Goal: Information Seeking & Learning: Learn about a topic

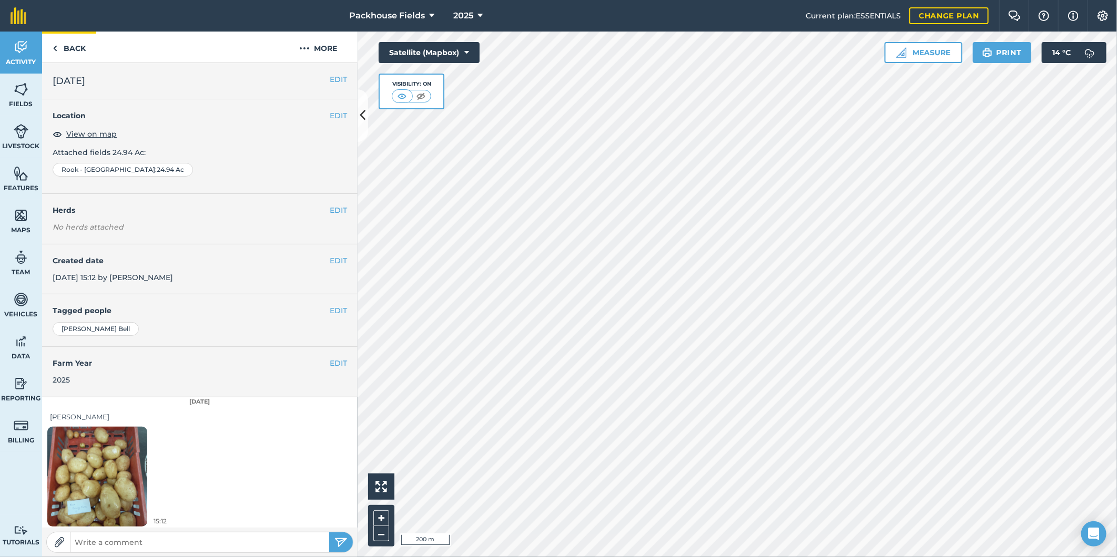
scroll to position [3, 0]
click at [85, 43] on link "Back" at bounding box center [69, 47] width 54 height 31
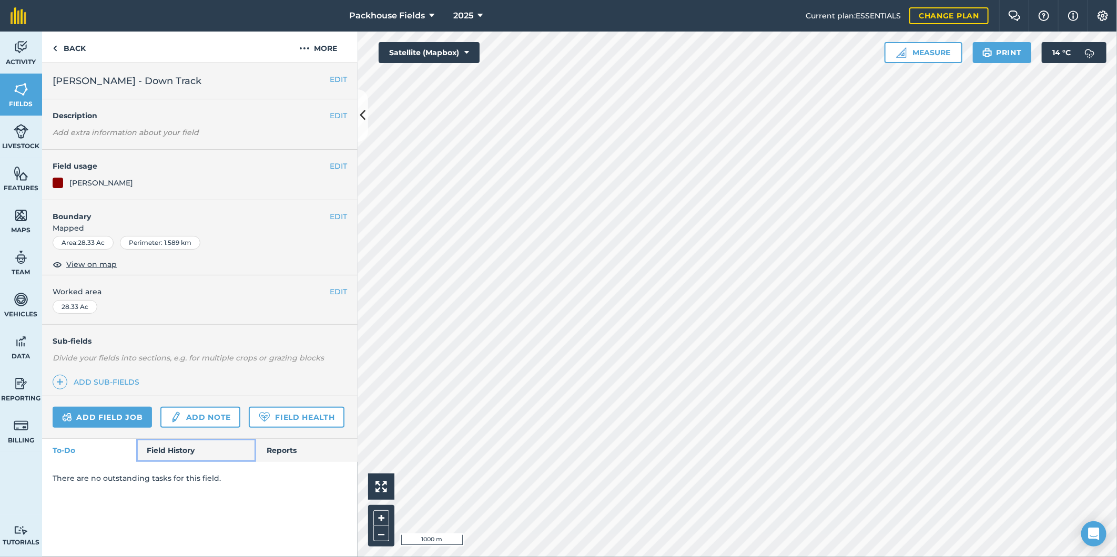
click at [155, 455] on link "Field History" at bounding box center [195, 450] width 119 height 23
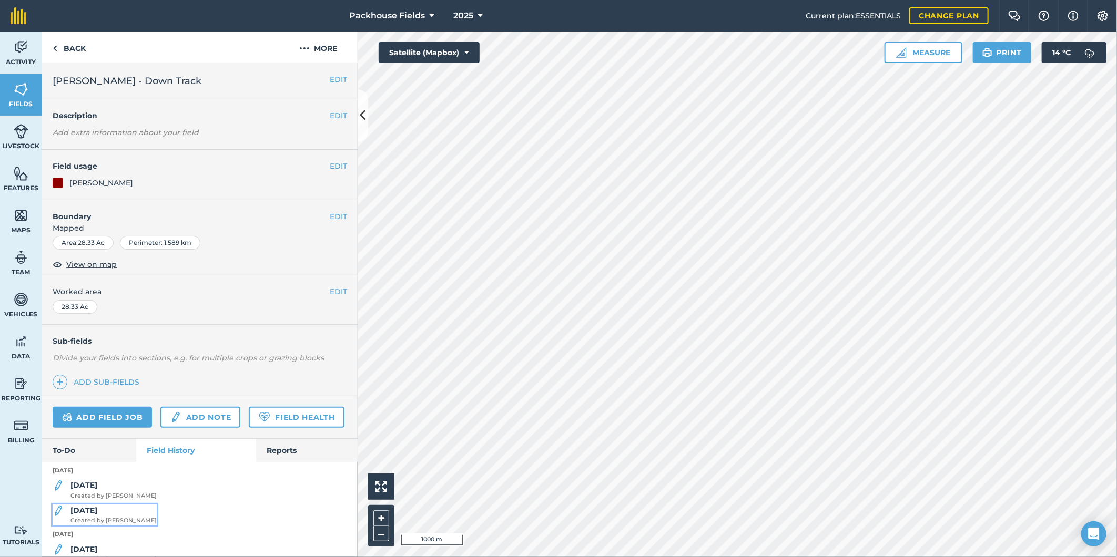
click at [114, 526] on div "[DATE] Created by [PERSON_NAME]" at bounding box center [113, 515] width 86 height 21
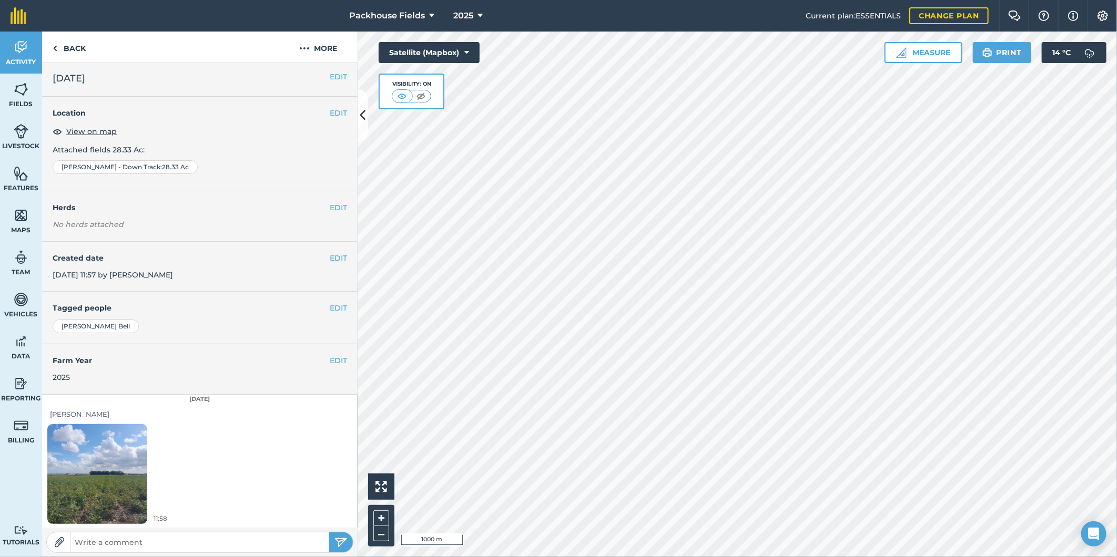
scroll to position [3, 0]
click at [130, 455] on img at bounding box center [97, 473] width 100 height 133
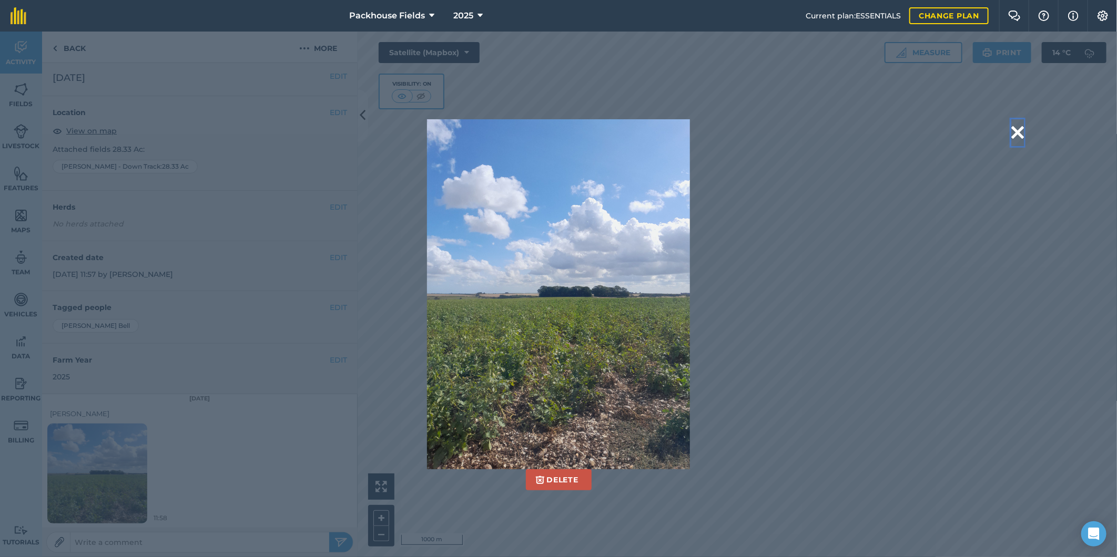
click at [1019, 129] on button at bounding box center [1017, 132] width 13 height 27
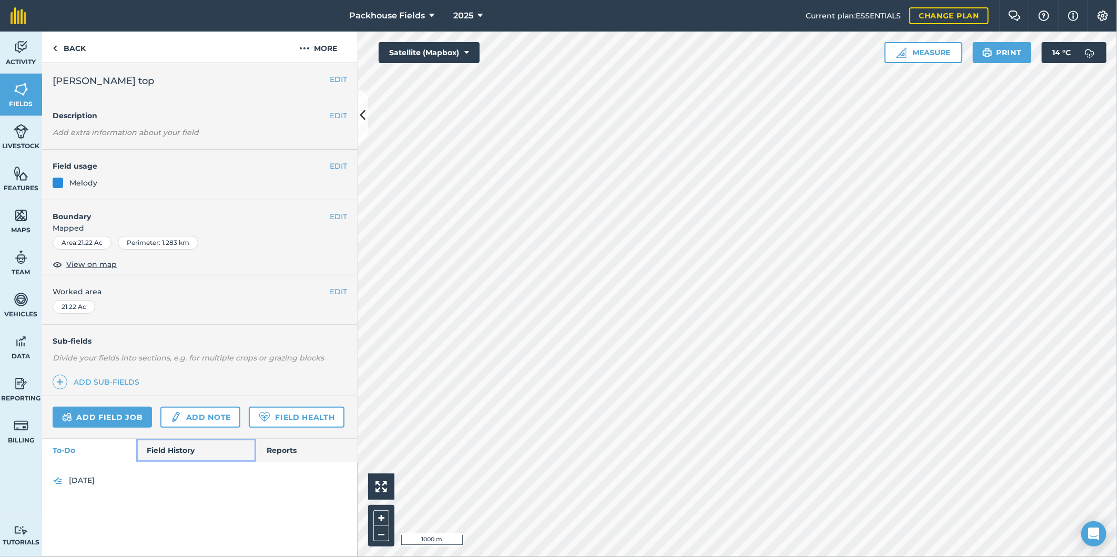
click at [190, 449] on link "Field History" at bounding box center [195, 450] width 119 height 23
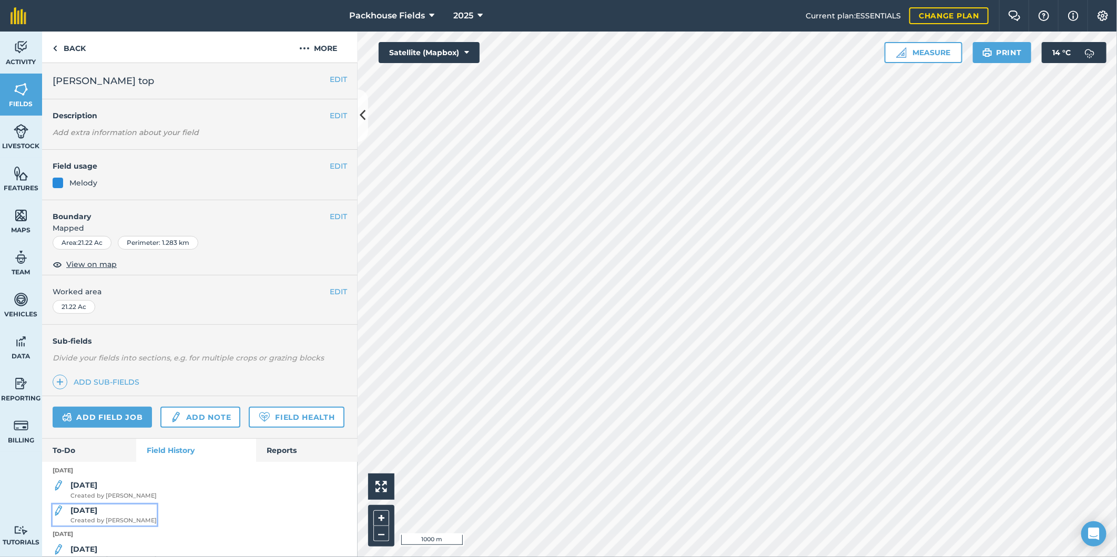
click at [99, 526] on div "[DATE] Created by [PERSON_NAME]" at bounding box center [113, 515] width 86 height 21
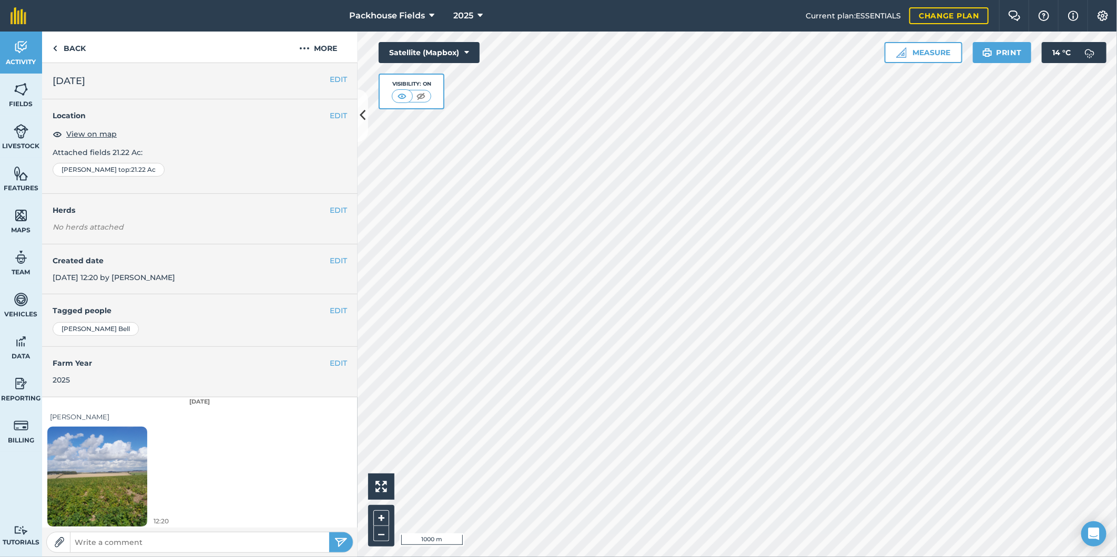
click at [79, 495] on img at bounding box center [97, 476] width 100 height 133
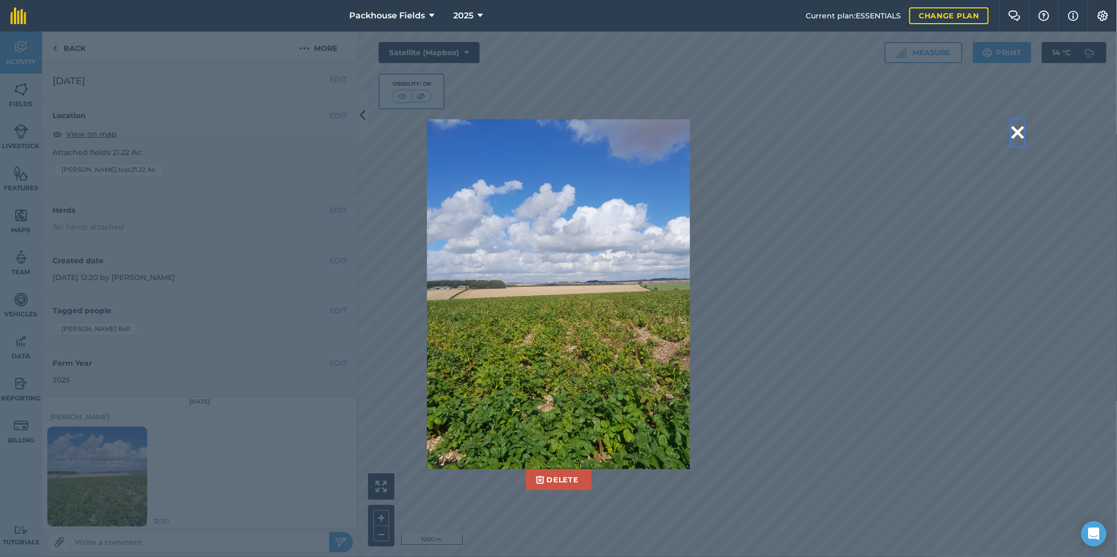
click at [1019, 129] on button at bounding box center [1017, 132] width 13 height 27
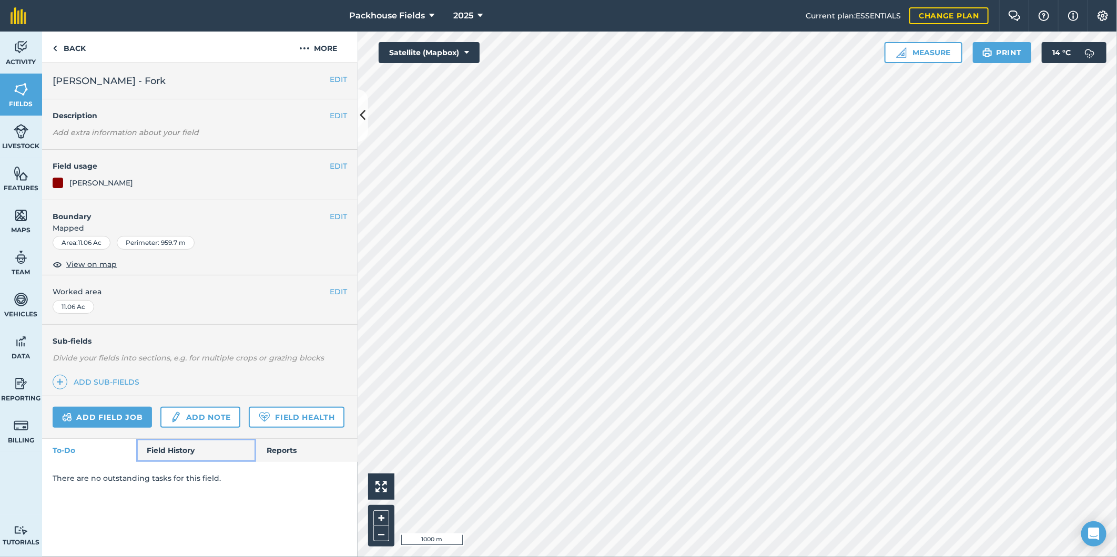
click at [182, 452] on link "Field History" at bounding box center [195, 450] width 119 height 23
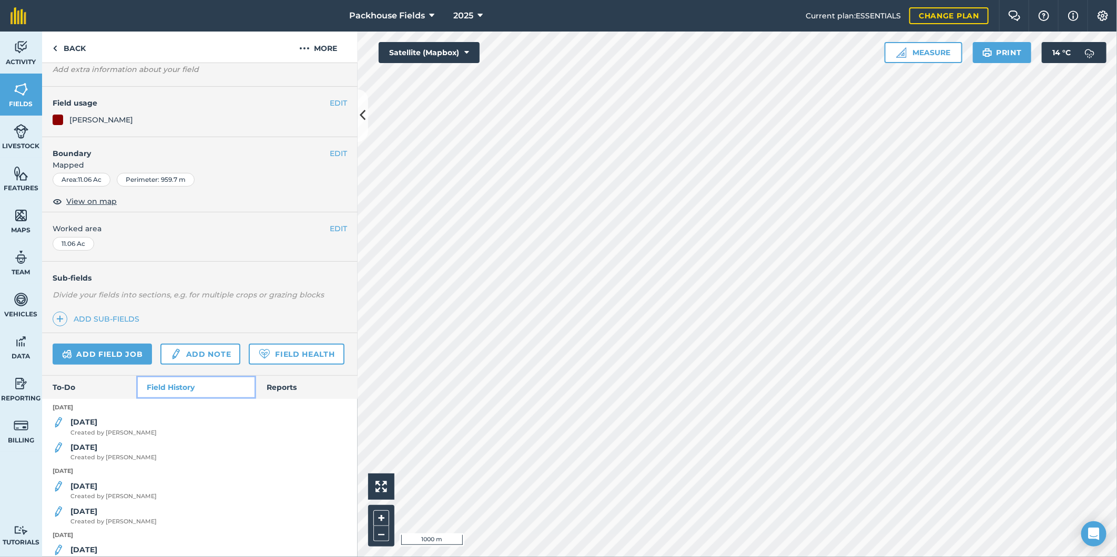
scroll to position [77, 0]
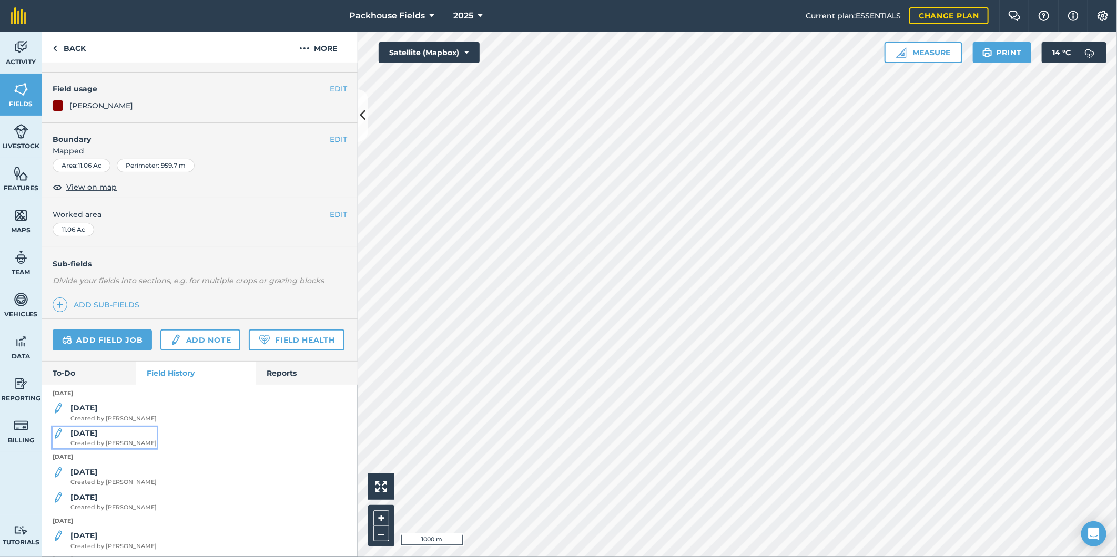
click at [108, 449] on div "[DATE] Created by [PERSON_NAME]" at bounding box center [113, 438] width 86 height 21
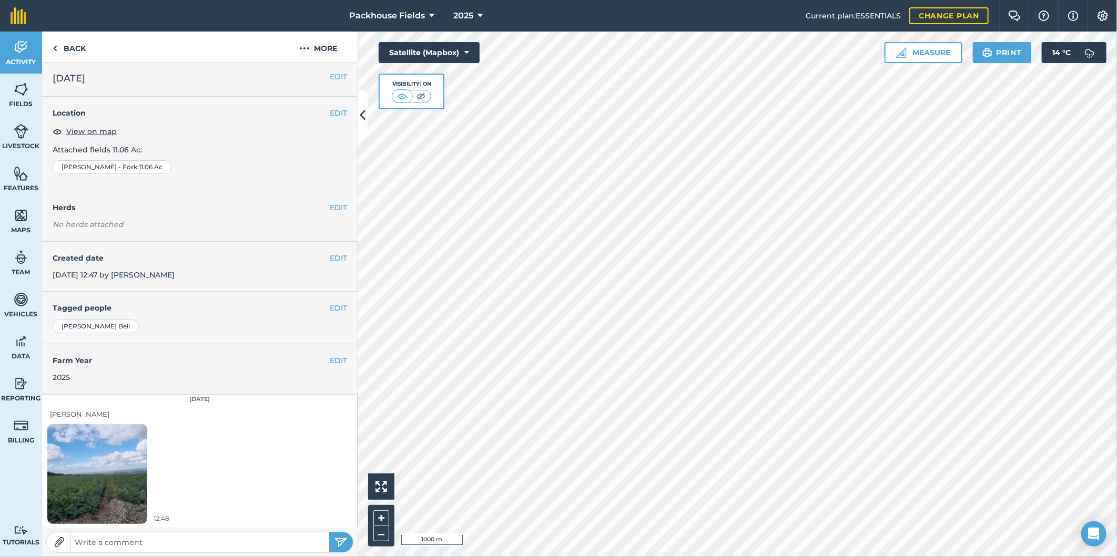
scroll to position [3, 0]
click at [112, 459] on img at bounding box center [97, 473] width 100 height 133
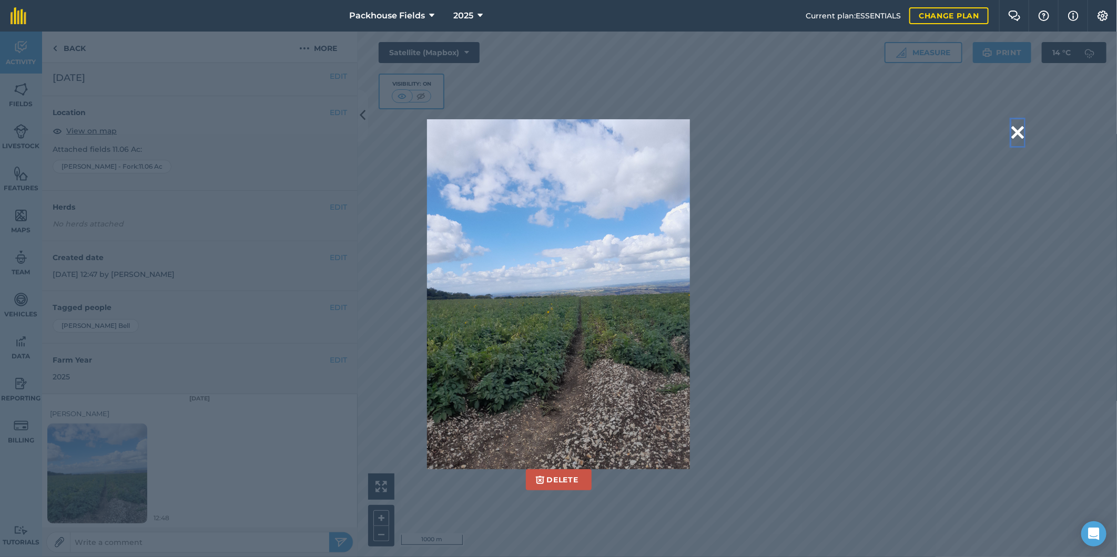
click at [1021, 129] on button at bounding box center [1017, 132] width 13 height 27
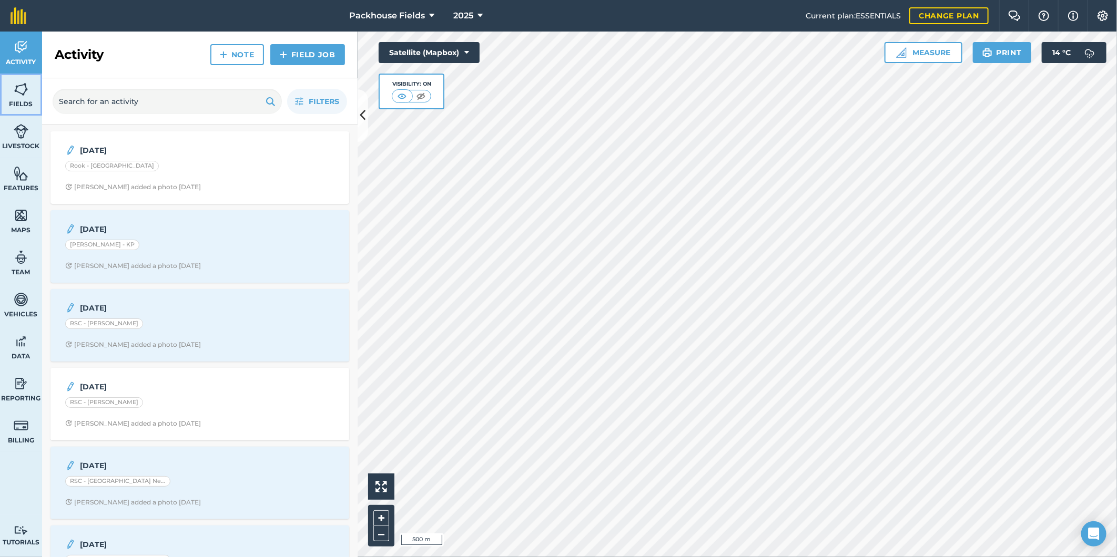
click at [28, 92] on link "Fields" at bounding box center [21, 95] width 42 height 42
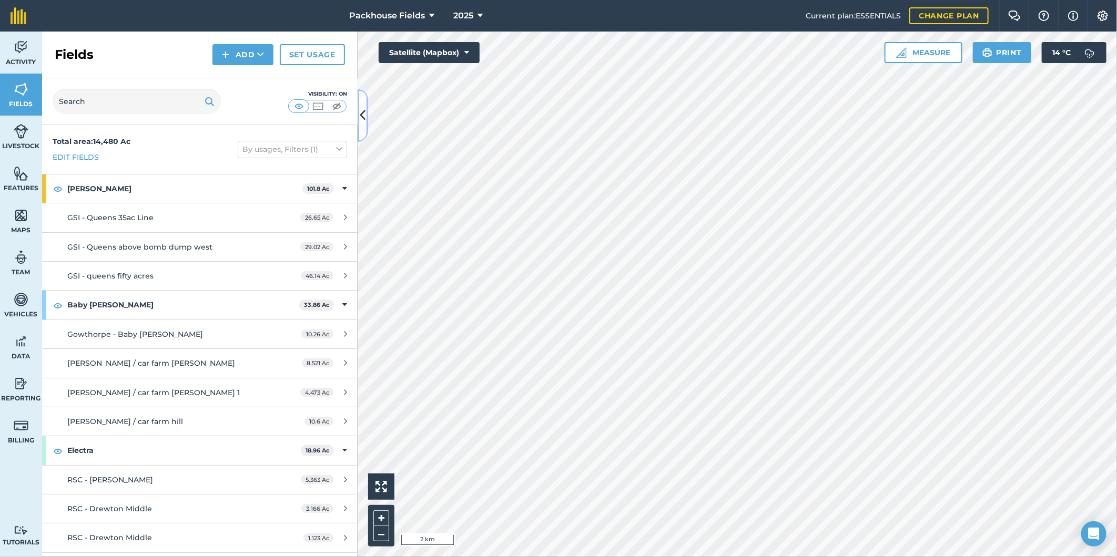
click at [363, 110] on icon at bounding box center [363, 115] width 6 height 18
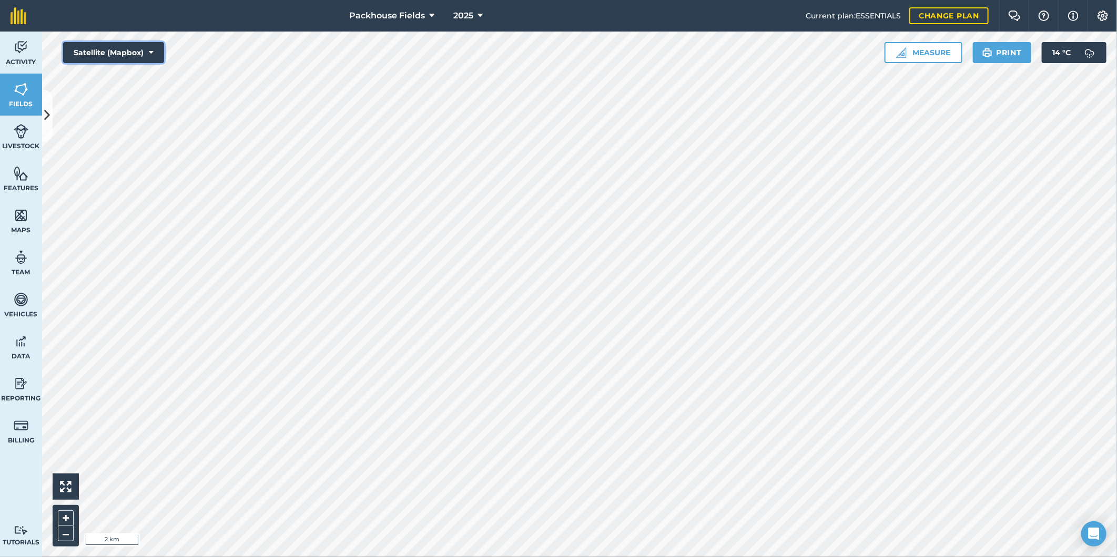
click at [124, 55] on button "Satellite (Mapbox)" at bounding box center [113, 52] width 101 height 21
click at [118, 71] on button "Satellite (Azure)" at bounding box center [113, 73] width 101 height 21
click at [134, 50] on button "Satellite (Azure)" at bounding box center [113, 52] width 101 height 21
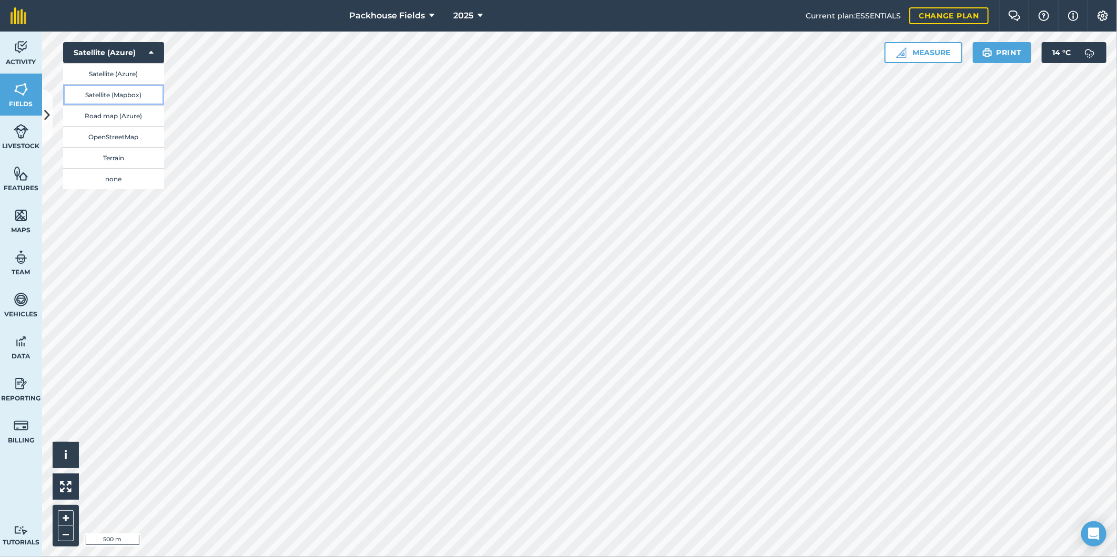
click at [138, 86] on button "Satellite (Mapbox)" at bounding box center [113, 94] width 101 height 21
click at [418, 123] on div at bounding box center [579, 295] width 1075 height 526
